Goal: Check status

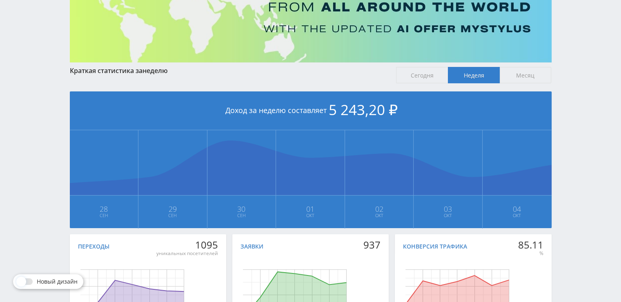
drag, startPoint x: 555, startPoint y: 184, endPoint x: 553, endPoint y: 222, distance: 38.4
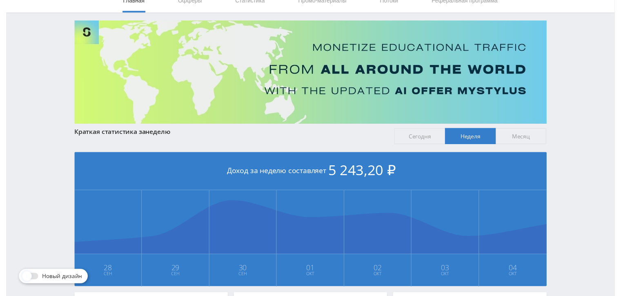
scroll to position [19, 0]
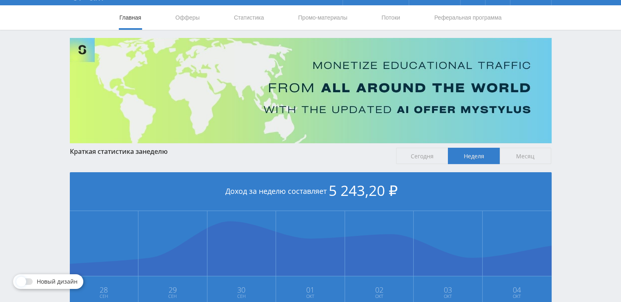
click at [426, 162] on span "Сегодня" at bounding box center [422, 156] width 52 height 16
click at [0, 0] on input "Сегодня" at bounding box center [0, 0] width 0 height 0
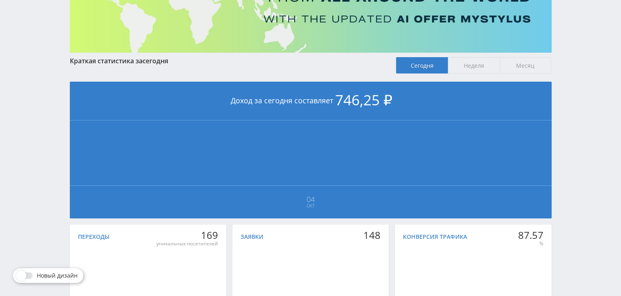
scroll to position [60, 0]
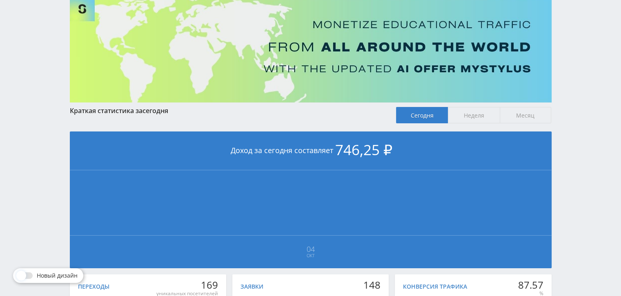
click at [459, 122] on span "Неделя" at bounding box center [474, 115] width 52 height 16
click at [0, 0] on input "Неделя" at bounding box center [0, 0] width 0 height 0
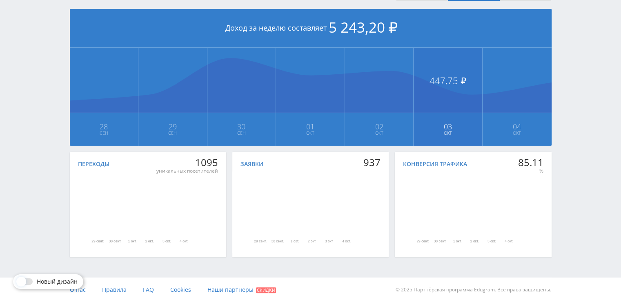
scroll to position [101, 0]
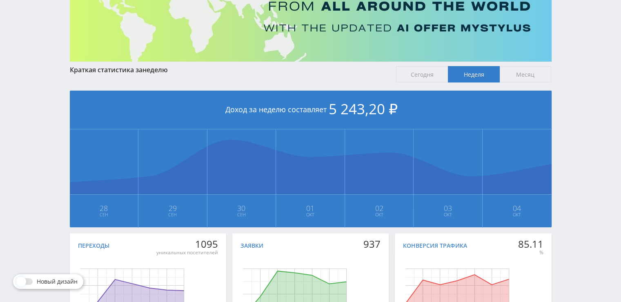
click at [511, 85] on div "Краткая статистика за неделю Сегодня Неделя Месяц Доход за неделю составляет 5 …" at bounding box center [311, 204] width 482 height 277
click at [510, 77] on span "Месяц" at bounding box center [526, 74] width 52 height 16
click at [0, 0] on input "Месяц" at bounding box center [0, 0] width 0 height 0
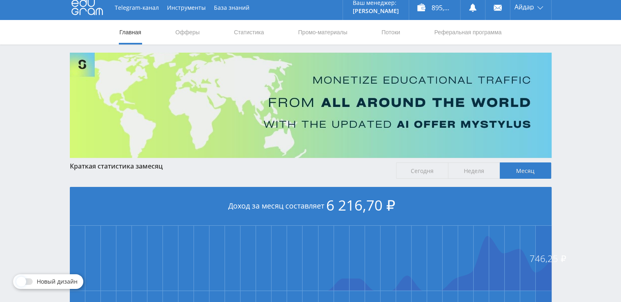
scroll to position [0, 0]
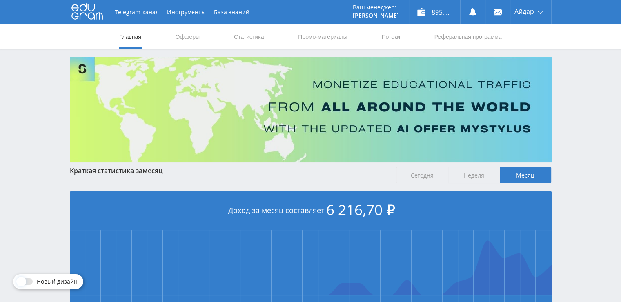
drag, startPoint x: 544, startPoint y: 206, endPoint x: 543, endPoint y: 158, distance: 48.2
click at [263, 38] on link "Статистика" at bounding box center [249, 36] width 32 height 24
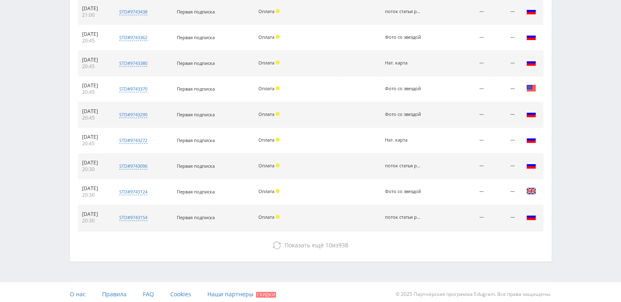
scroll to position [382, 0]
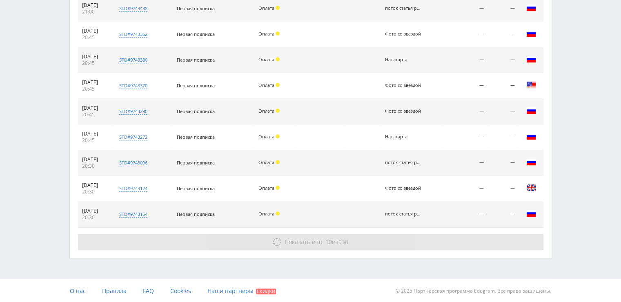
click at [276, 243] on icon at bounding box center [277, 242] width 8 height 8
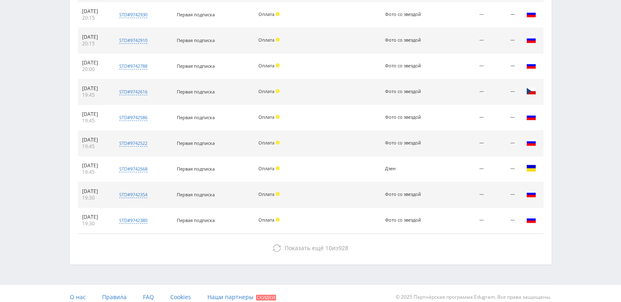
scroll to position [613, 0]
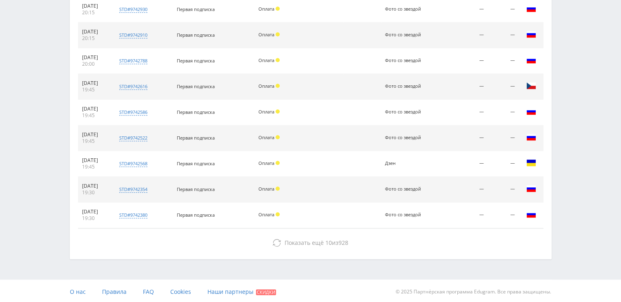
drag, startPoint x: 593, startPoint y: 193, endPoint x: 582, endPoint y: 238, distance: 46.7
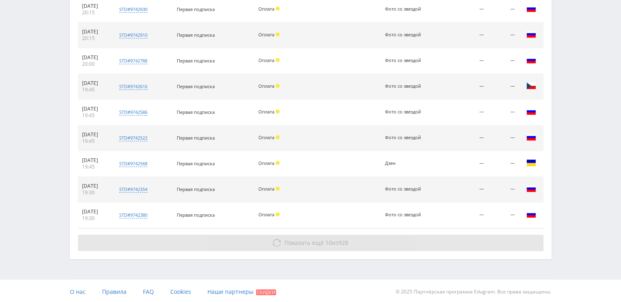
click at [338, 239] on span "Показать ещё 10 из 928" at bounding box center [317, 243] width 64 height 8
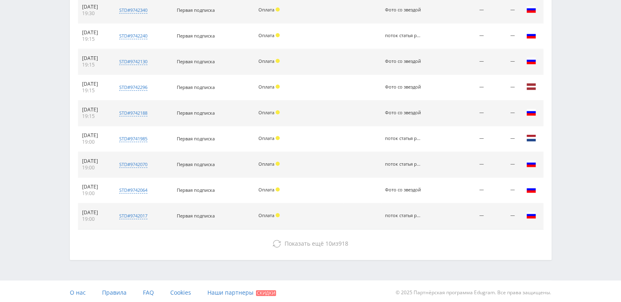
drag, startPoint x: 578, startPoint y: 96, endPoint x: 448, endPoint y: 206, distance: 170.3
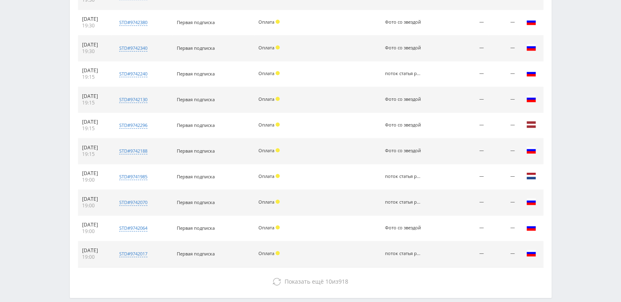
scroll to position [803, 0]
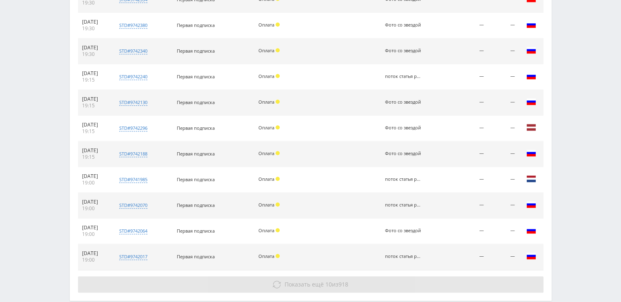
click at [374, 278] on button "Показать ещё 10 из 918" at bounding box center [310, 284] width 465 height 16
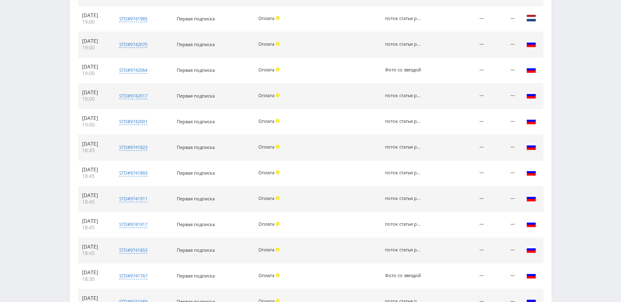
scroll to position [1075, 0]
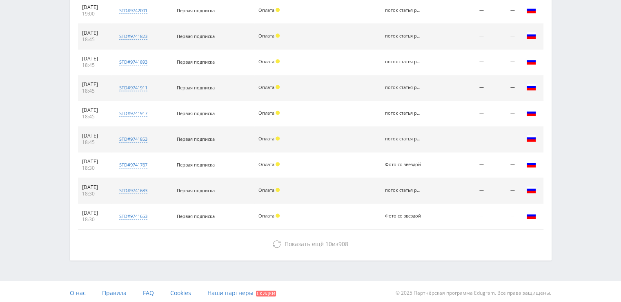
drag, startPoint x: 519, startPoint y: 261, endPoint x: 540, endPoint y: 321, distance: 63.7
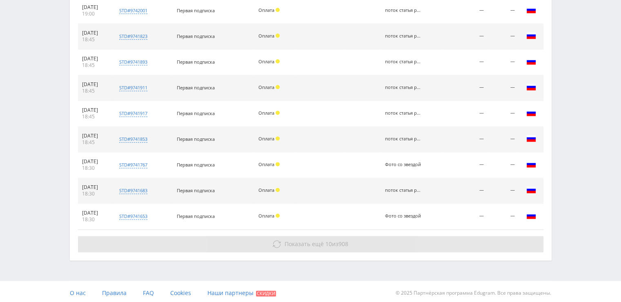
click at [333, 236] on button "Показать ещё 10 из 908" at bounding box center [310, 244] width 465 height 16
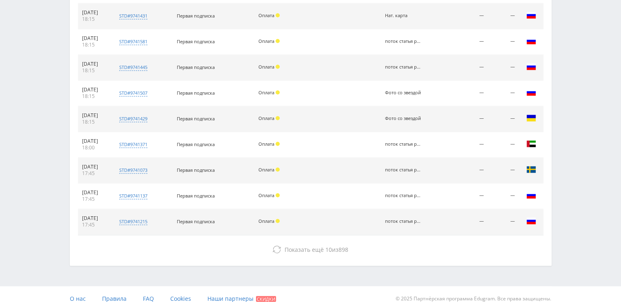
drag, startPoint x: 562, startPoint y: 209, endPoint x: 561, endPoint y: 279, distance: 69.8
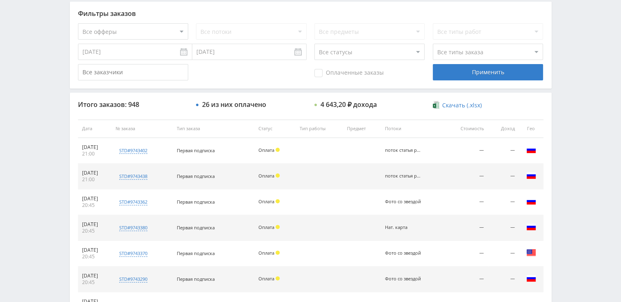
scroll to position [0, 0]
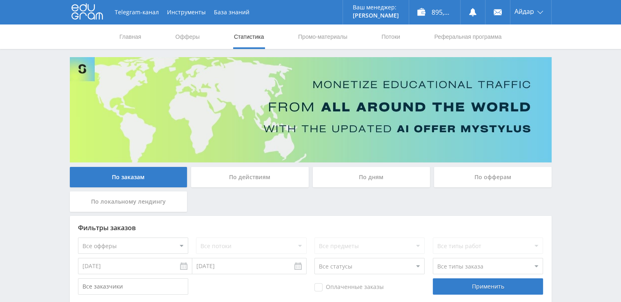
drag, startPoint x: 560, startPoint y: 87, endPoint x: 559, endPoint y: 58, distance: 28.6
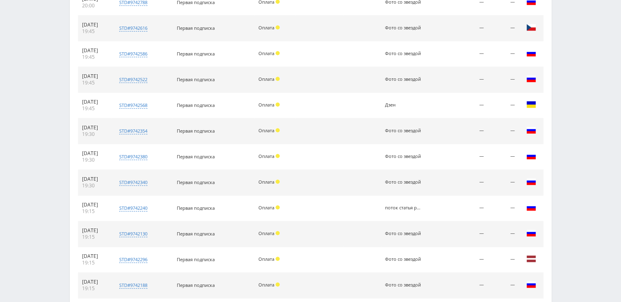
drag, startPoint x: 560, startPoint y: 113, endPoint x: 556, endPoint y: 207, distance: 93.6
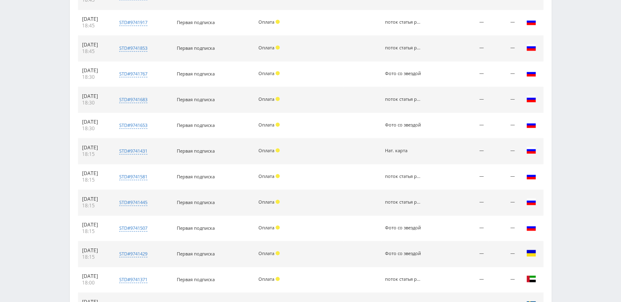
drag, startPoint x: 470, startPoint y: 171, endPoint x: 469, endPoint y: 251, distance: 79.6
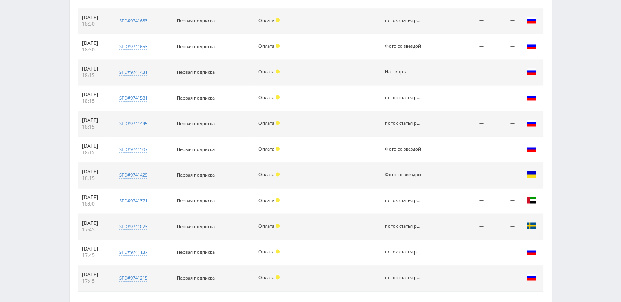
scroll to position [1305, 0]
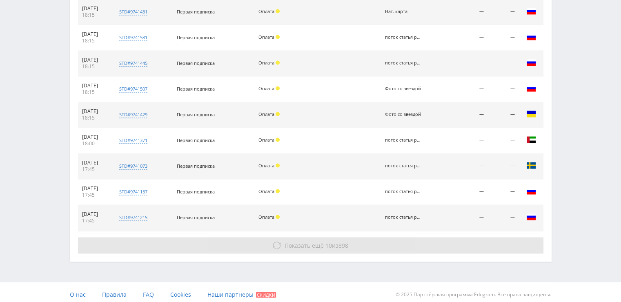
drag, startPoint x: 483, startPoint y: 164, endPoint x: 417, endPoint y: 235, distance: 97.4
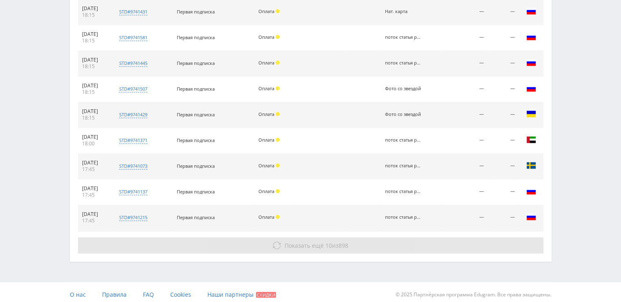
click at [393, 238] on button "Показать ещё 10 из 898" at bounding box center [310, 245] width 465 height 16
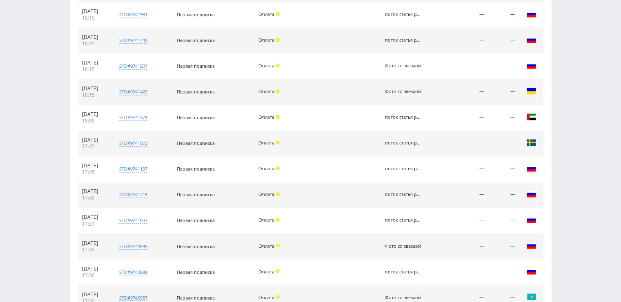
scroll to position [1536, 0]
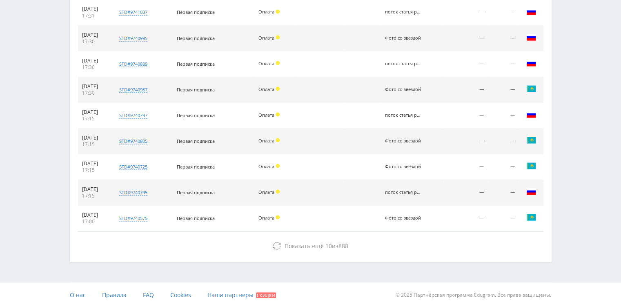
drag, startPoint x: 502, startPoint y: 105, endPoint x: 498, endPoint y: 217, distance: 112.8
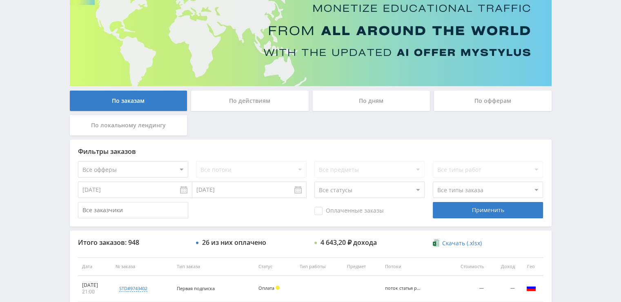
scroll to position [0, 0]
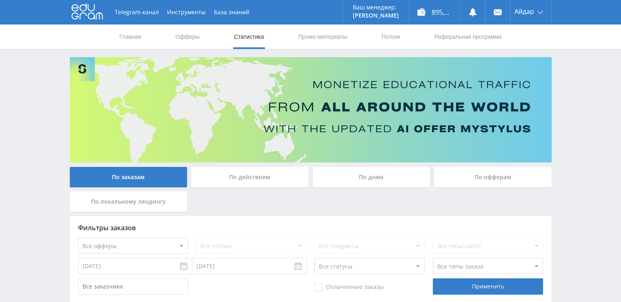
drag, startPoint x: 498, startPoint y: 218, endPoint x: 506, endPoint y: 47, distance: 170.4
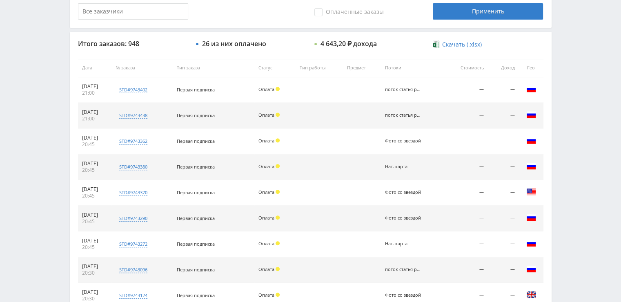
scroll to position [286, 0]
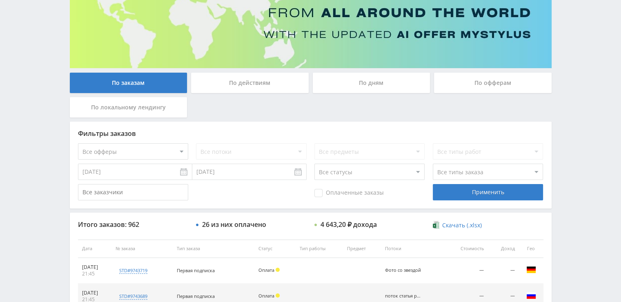
scroll to position [176, 0]
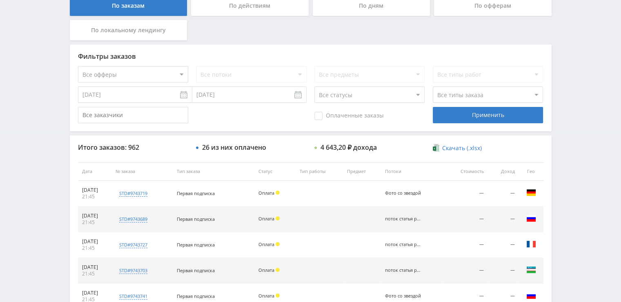
drag, startPoint x: 601, startPoint y: 167, endPoint x: 598, endPoint y: 212, distance: 45.0
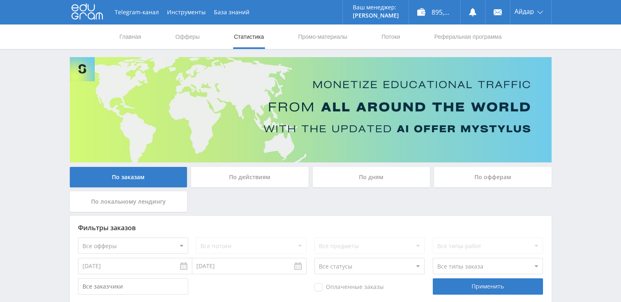
scroll to position [163, 0]
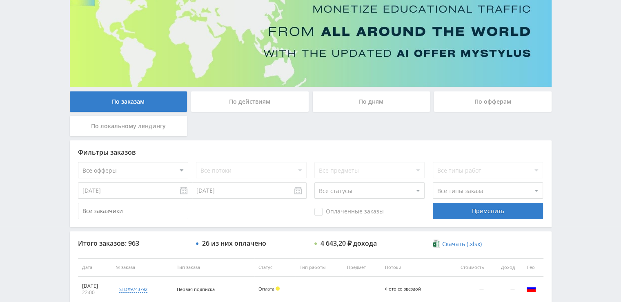
scroll to position [245, 0]
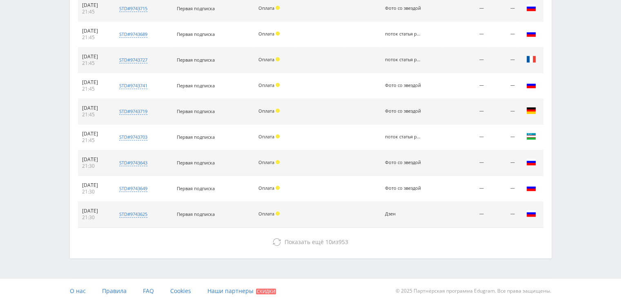
drag, startPoint x: 595, startPoint y: 143, endPoint x: 588, endPoint y: 218, distance: 75.0
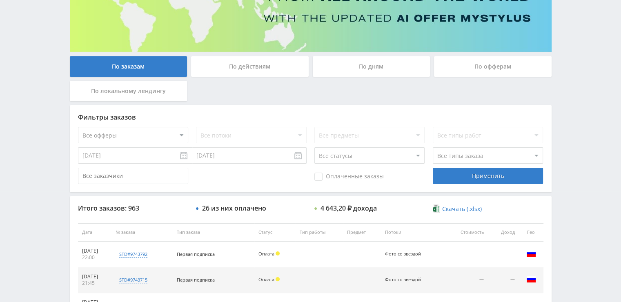
drag, startPoint x: 583, startPoint y: 186, endPoint x: 580, endPoint y: 128, distance: 58.1
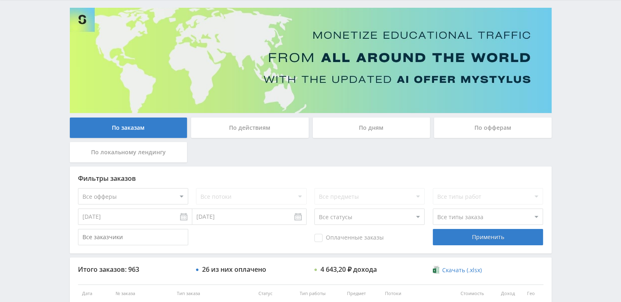
scroll to position [0, 0]
